Goal: Navigation & Orientation: Find specific page/section

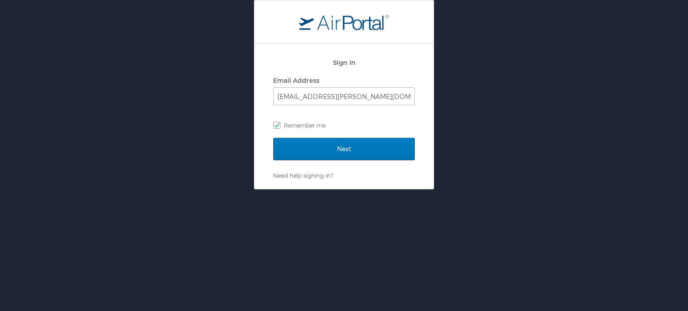
click at [315, 137] on div "Sign In Email Address hemant.bargoti@cbtravel.com Remember me" at bounding box center [344, 96] width 142 height 86
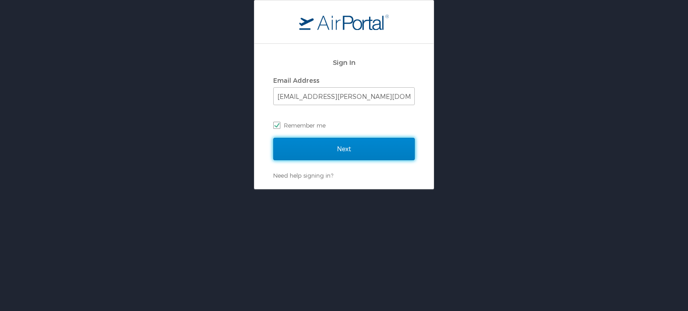
click at [312, 148] on input "Next" at bounding box center [344, 149] width 142 height 22
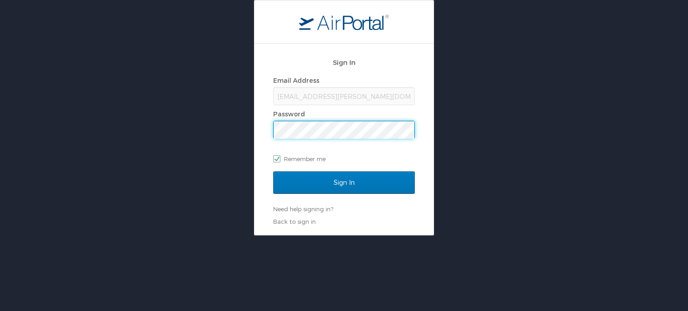
click at [273, 172] on input "Sign In" at bounding box center [344, 183] width 142 height 22
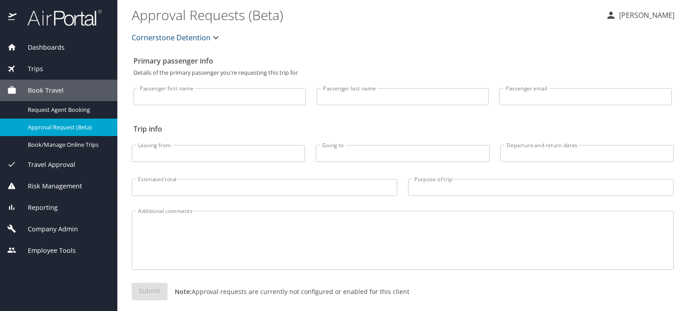
click at [58, 233] on span "Company Admin" at bounding box center [47, 229] width 61 height 10
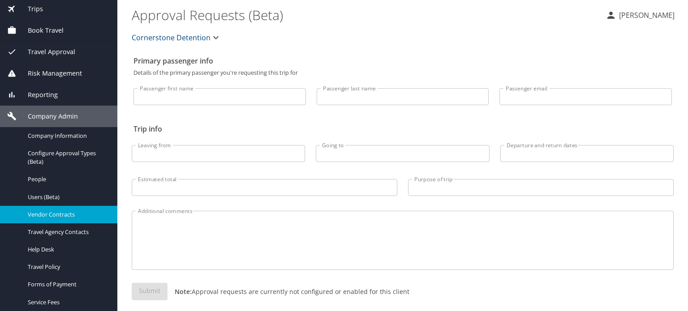
scroll to position [60, 0]
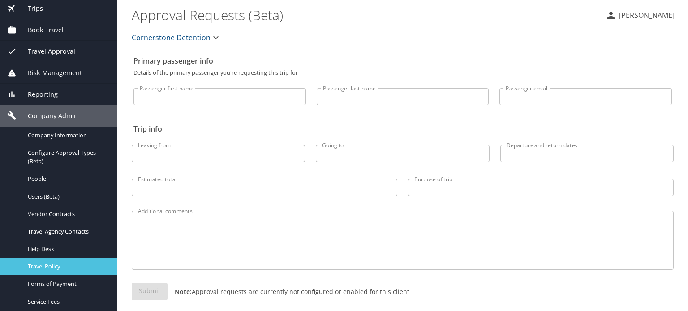
click at [54, 265] on span "Travel Policy" at bounding box center [67, 266] width 79 height 9
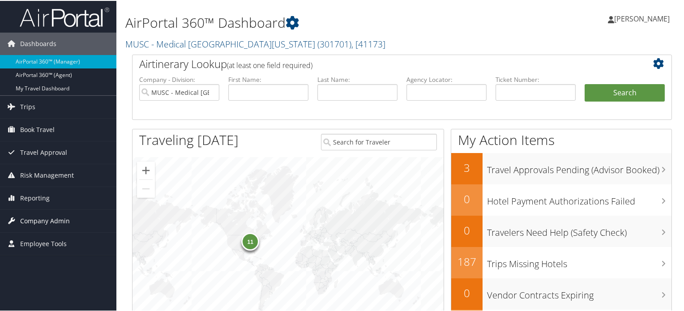
click at [53, 217] on span "Company Admin" at bounding box center [45, 220] width 50 height 22
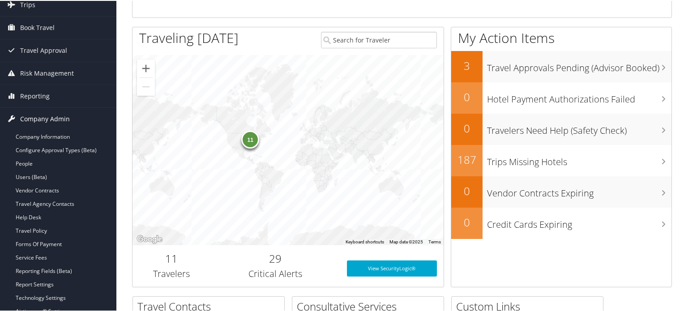
scroll to position [103, 0]
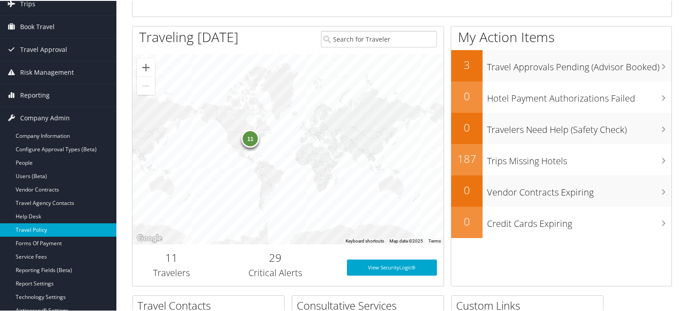
click at [40, 234] on link "Travel Policy" at bounding box center [58, 229] width 116 height 13
